Goal: Task Accomplishment & Management: Use online tool/utility

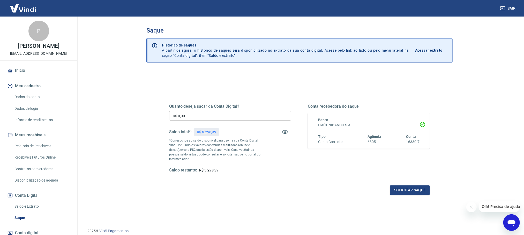
click at [207, 118] on input "R$ 0,00" at bounding box center [230, 116] width 122 height 10
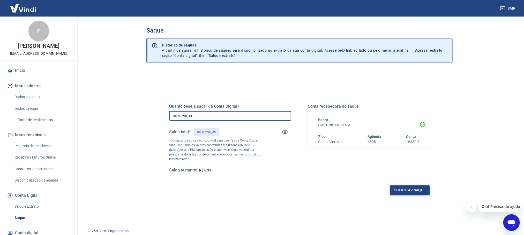
type input "R$ 5.298,00"
click at [406, 191] on button "Solicitar saque" at bounding box center [410, 191] width 40 height 10
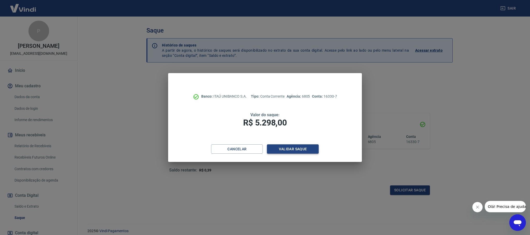
click at [287, 146] on button "Validar saque" at bounding box center [293, 150] width 52 height 10
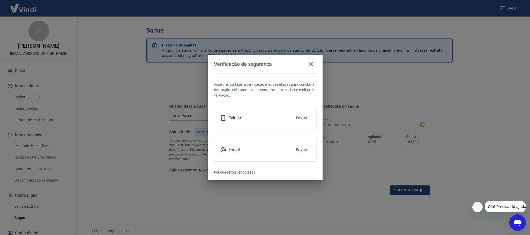
click at [300, 117] on button "Enviar" at bounding box center [301, 118] width 17 height 11
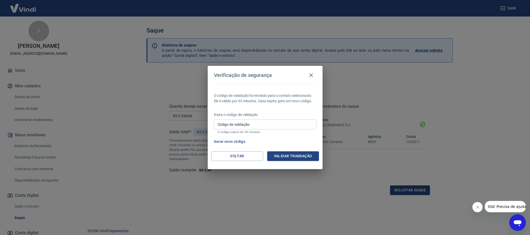
click at [282, 127] on input "Código de validação" at bounding box center [265, 125] width 102 height 10
type input "5"
type input "805484"
click at [278, 156] on button "Validar transação" at bounding box center [293, 157] width 52 height 10
